Goal: Communication & Community: Share content

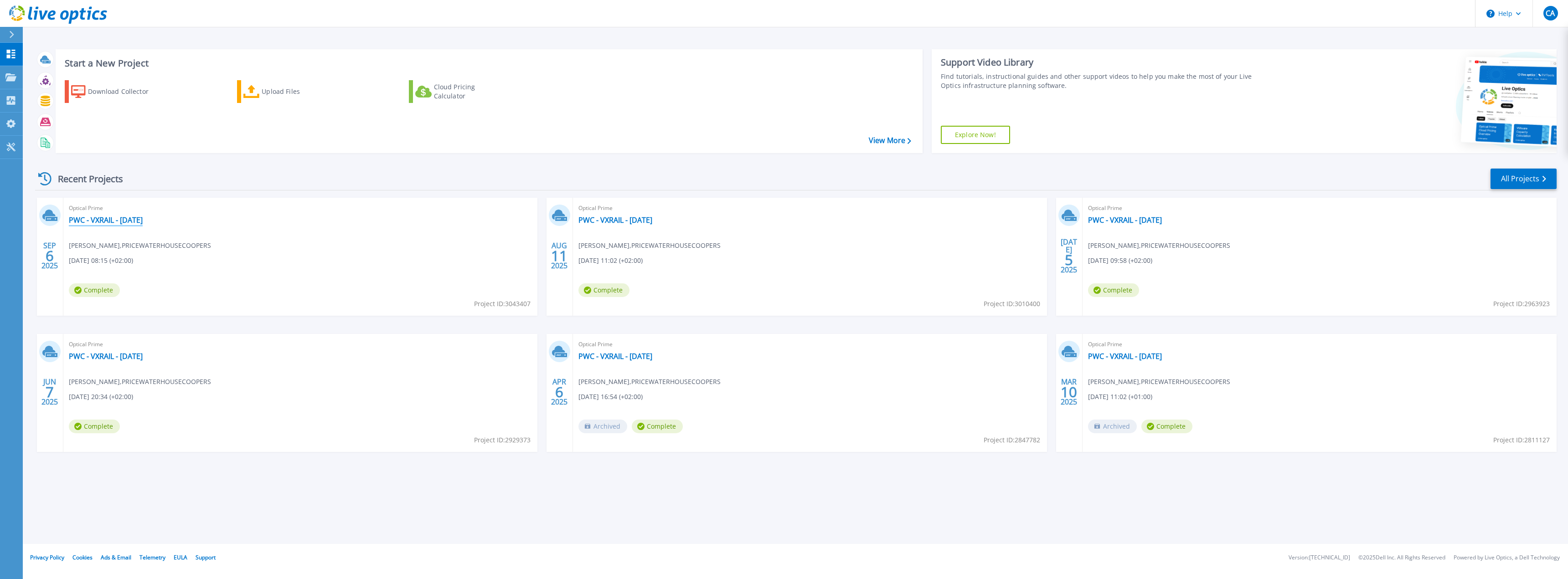
click at [128, 218] on link "PWC - VXRAIL - [DATE]" at bounding box center [105, 220] width 74 height 9
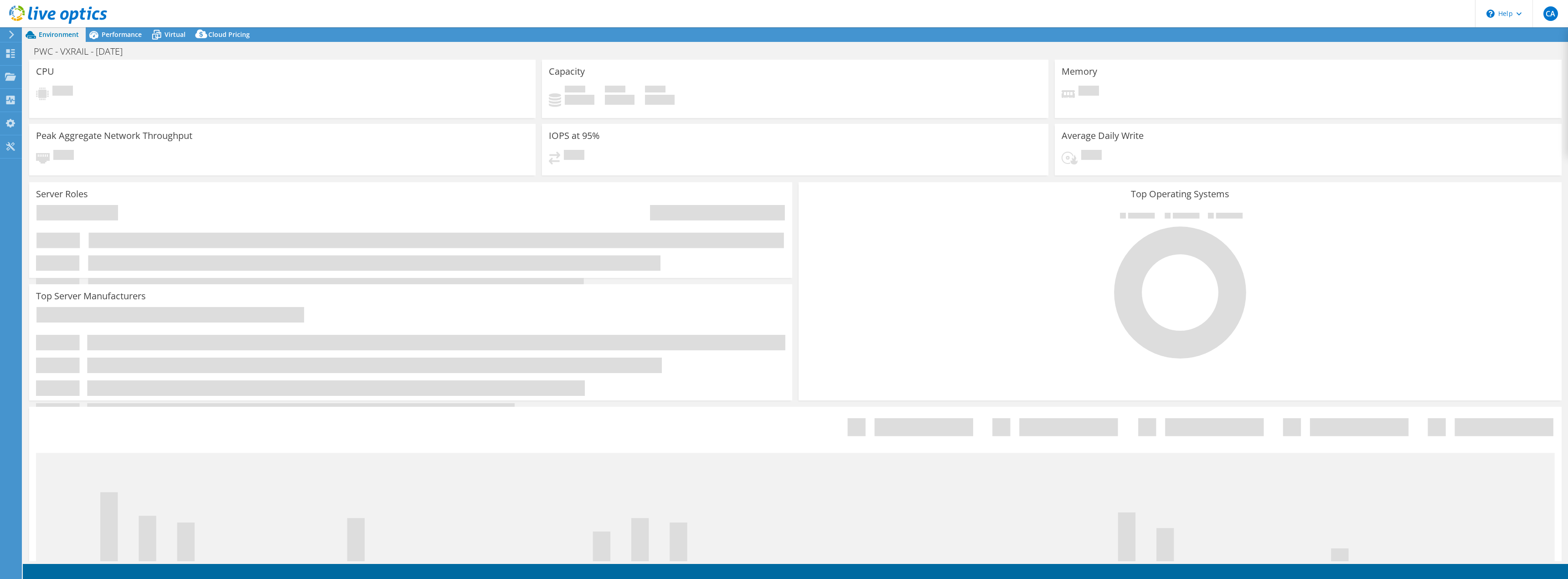
select select "USD"
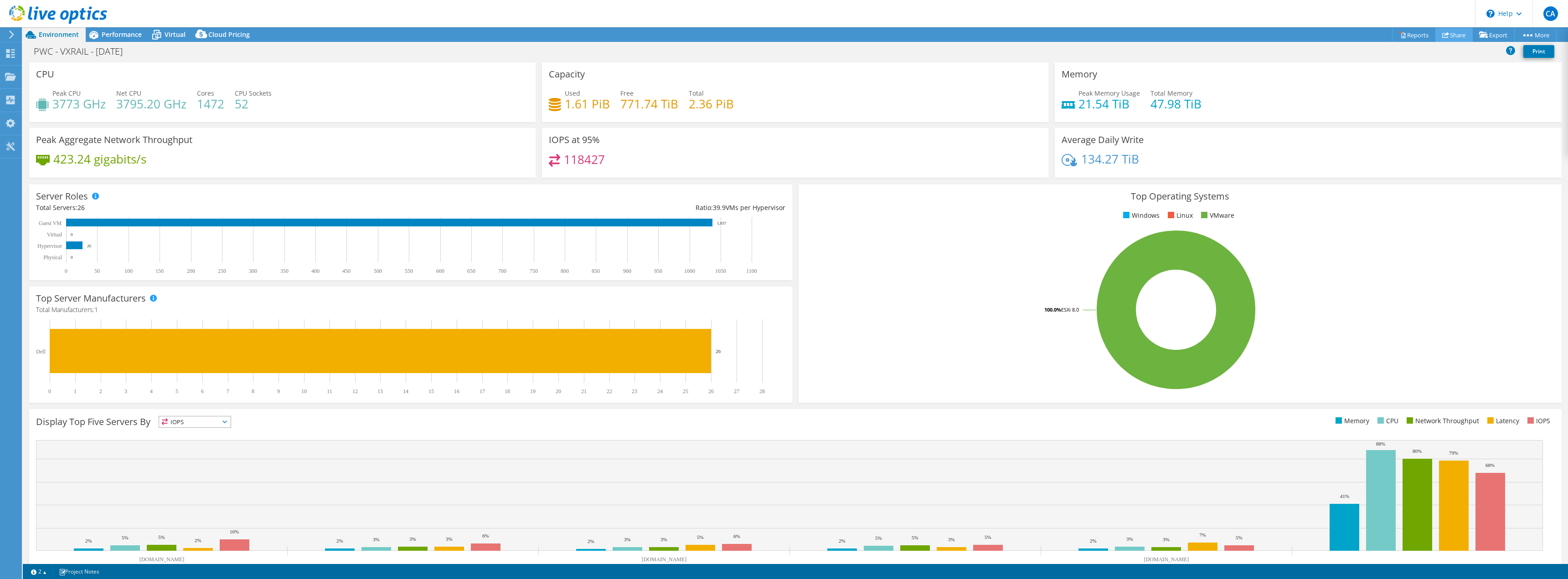
click at [1451, 33] on link "Share" at bounding box center [1454, 35] width 37 height 14
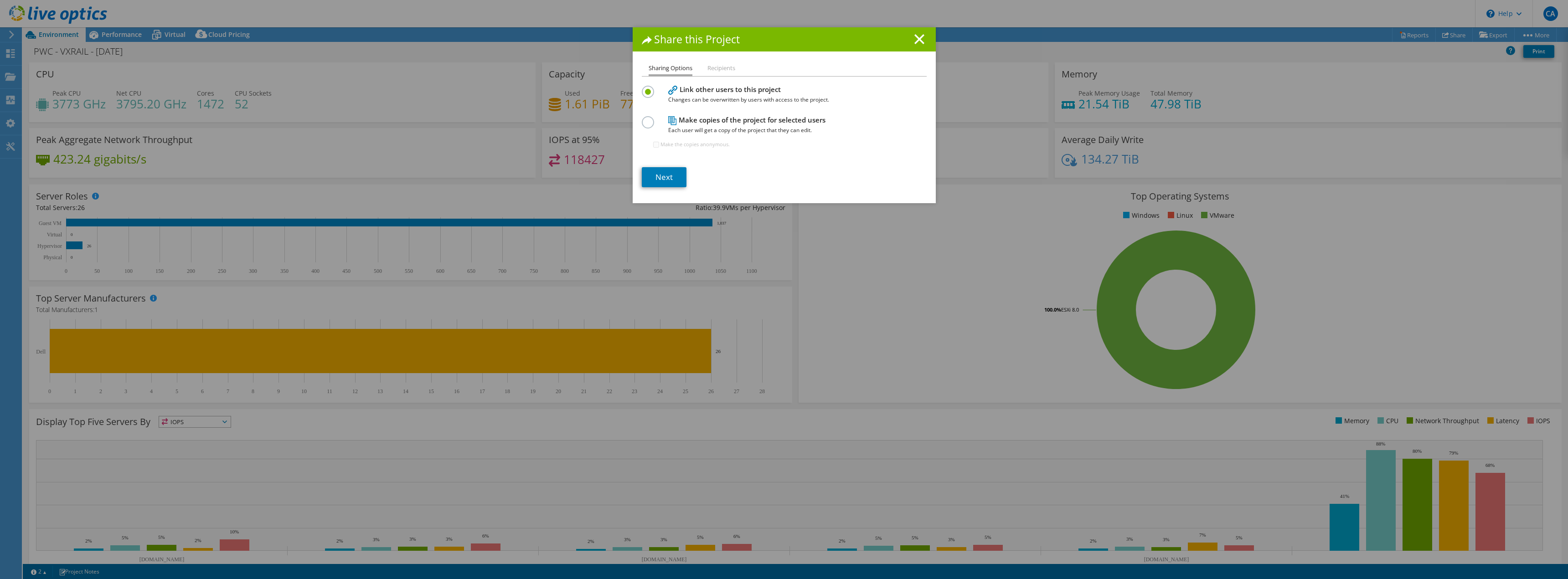
click at [718, 88] on h4 "Link other users to this project Changes can be overwritten by users with acces…" at bounding box center [782, 95] width 228 height 21
drag, startPoint x: 678, startPoint y: 175, endPoint x: 687, endPoint y: 173, distance: 9.2
click at [678, 176] on link "Next" at bounding box center [663, 177] width 44 height 20
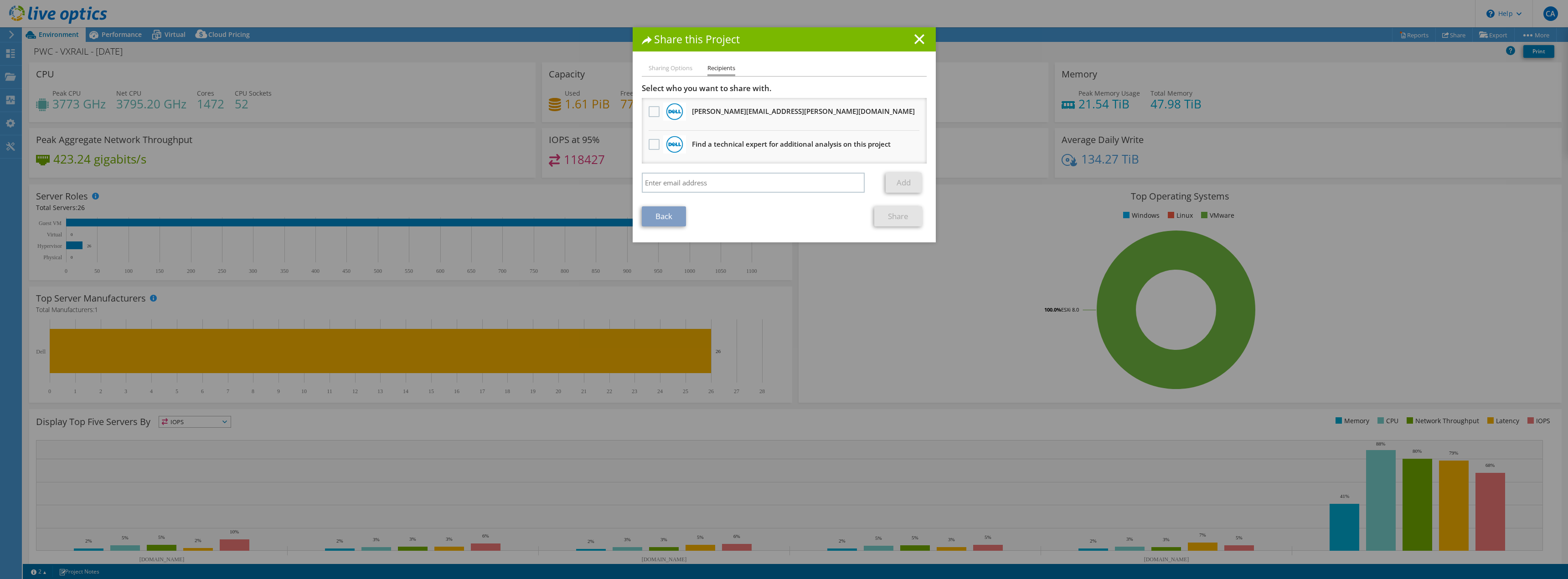
click at [727, 114] on h3 "Benjamin.Degand@Dell.com Will receive an anonymous copy" at bounding box center [803, 111] width 223 height 15
drag, startPoint x: 654, startPoint y: 110, endPoint x: 676, endPoint y: 123, distance: 25.6
click at [654, 111] on label at bounding box center [656, 111] width 13 height 11
click at [0, 0] on input "checkbox" at bounding box center [0, 0] width 0 height 0
click at [902, 217] on link "Share" at bounding box center [898, 216] width 48 height 20
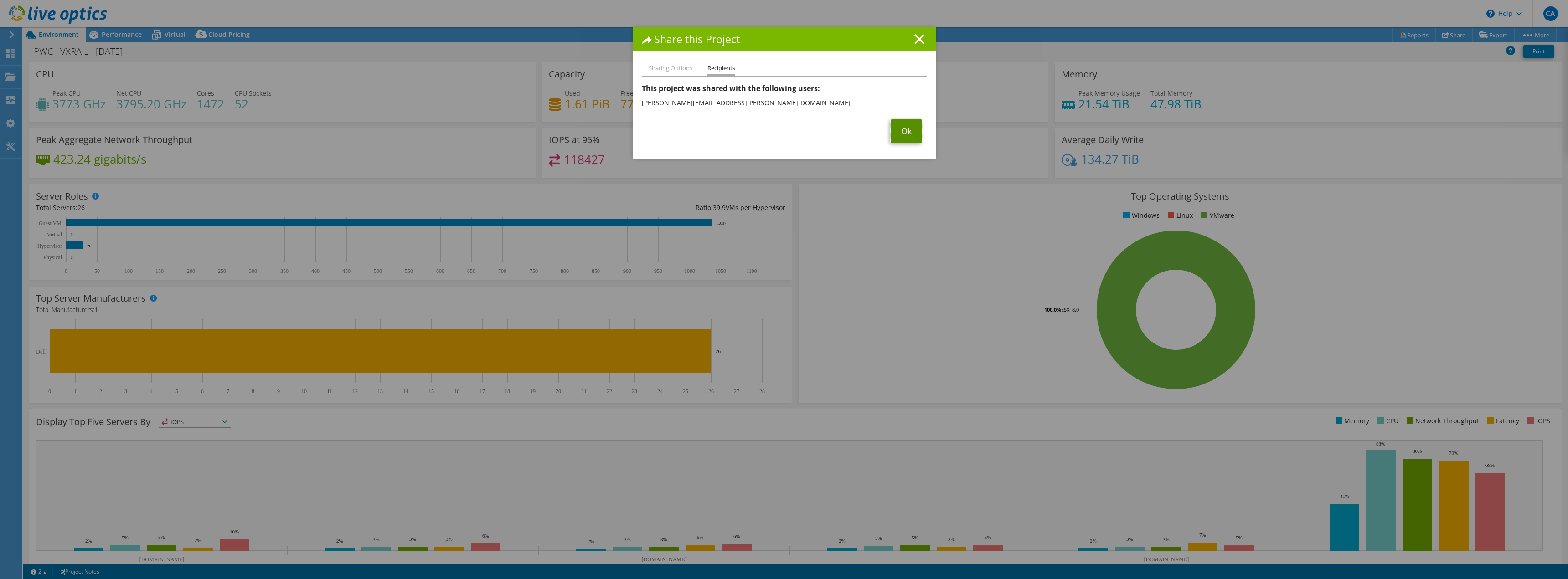
click at [907, 127] on link "Ok" at bounding box center [906, 131] width 32 height 24
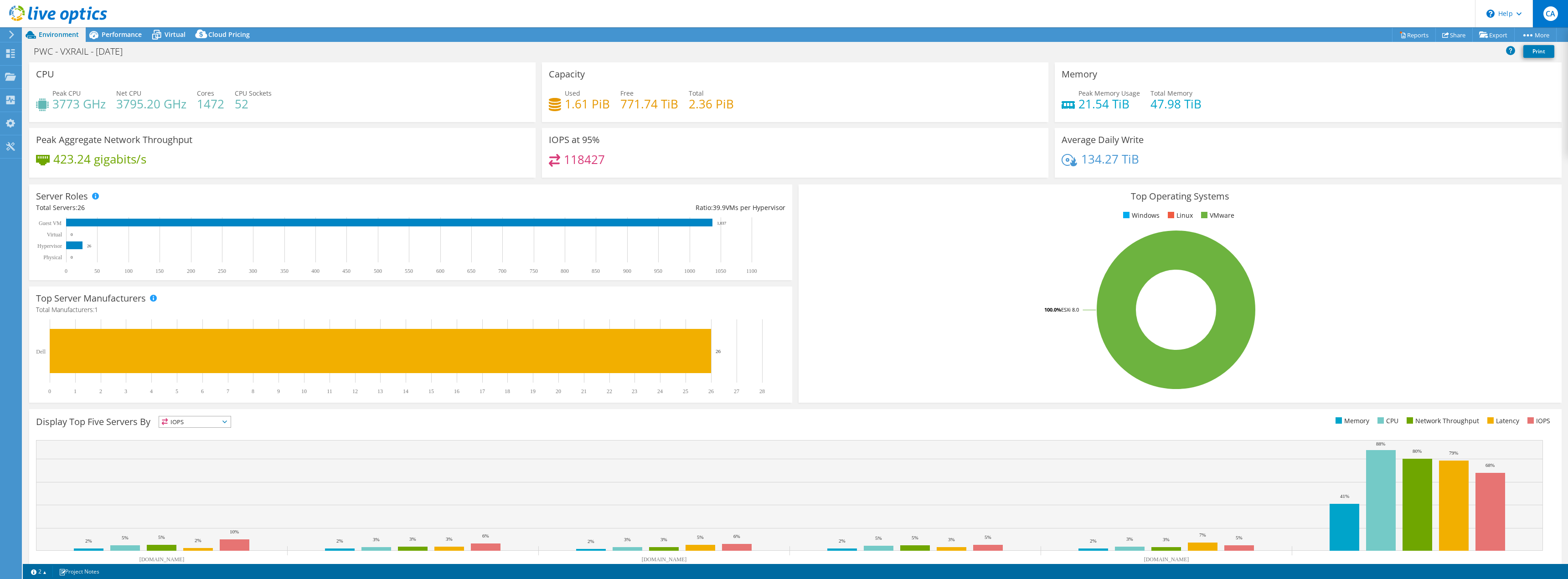
click at [1550, 13] on span "CA" at bounding box center [1551, 13] width 15 height 15
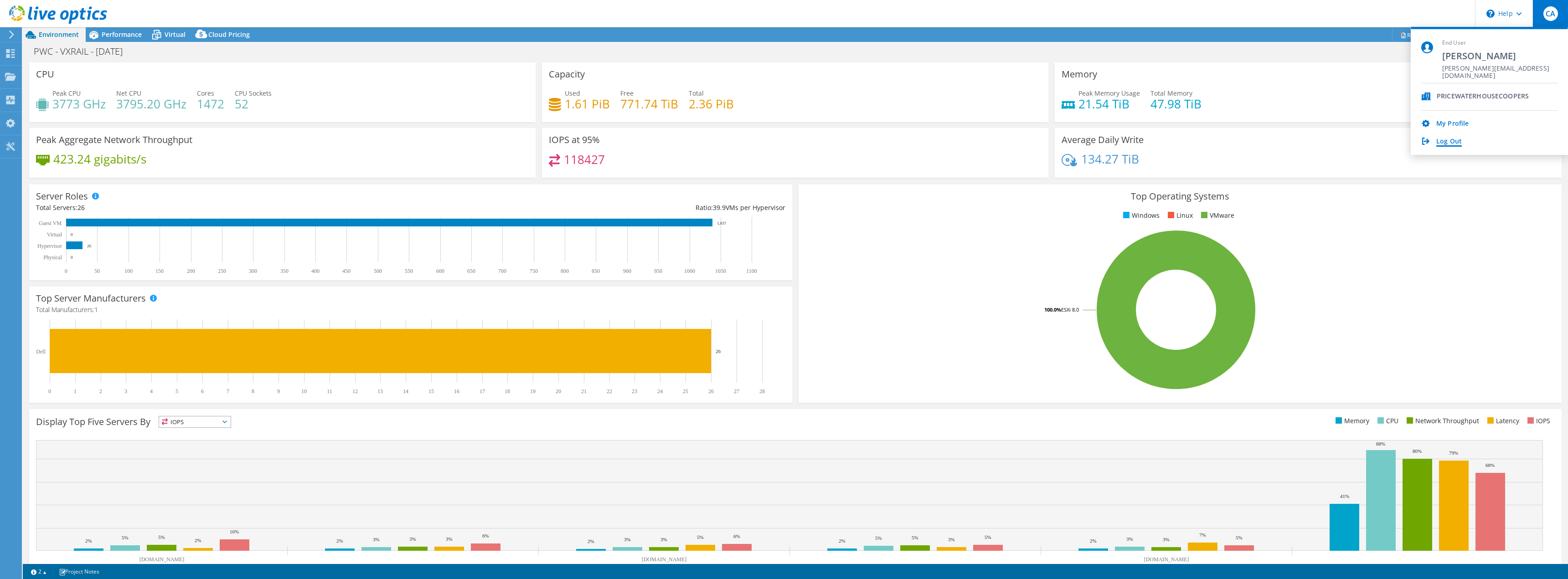
click at [1454, 141] on link "Log Out" at bounding box center [1449, 142] width 26 height 9
